Goal: Task Accomplishment & Management: Use online tool/utility

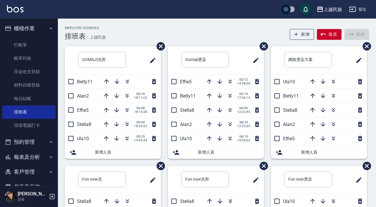
click at [9, 6] on img at bounding box center [15, 8] width 17 height 7
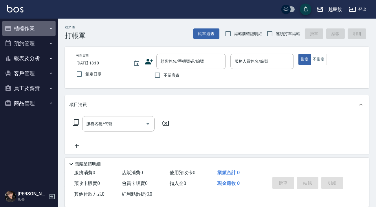
drag, startPoint x: 23, startPoint y: 32, endPoint x: 28, endPoint y: 35, distance: 6.3
click at [26, 34] on button "櫃檯作業" at bounding box center [28, 28] width 53 height 15
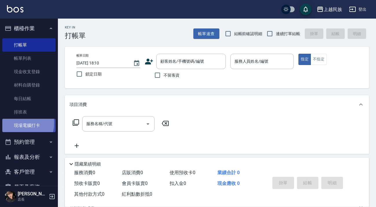
click at [16, 123] on link "現場電腦打卡" at bounding box center [28, 124] width 53 height 13
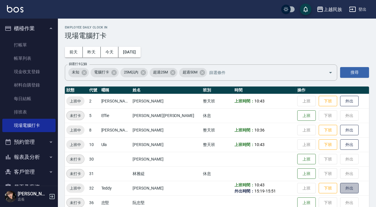
drag, startPoint x: 329, startPoint y: 185, endPoint x: 174, endPoint y: 146, distance: 159.6
click at [340, 185] on button "外出" at bounding box center [349, 188] width 19 height 11
click at [322, 185] on td "上班 下班 歸來" at bounding box center [332, 188] width 73 height 14
click at [340, 187] on button "歸來" at bounding box center [349, 188] width 19 height 10
click at [370, 195] on div "Employee Daily Clock In 現場電腦打卡 [DATE] [DATE] [DATE] [DATE] 篩選打卡記錄 未知 電腦打卡 25M以內…" at bounding box center [217, 118] width 318 height 198
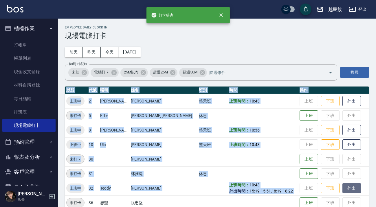
click at [343, 186] on button "外出" at bounding box center [352, 188] width 19 height 10
